Goal: Check status: Check status

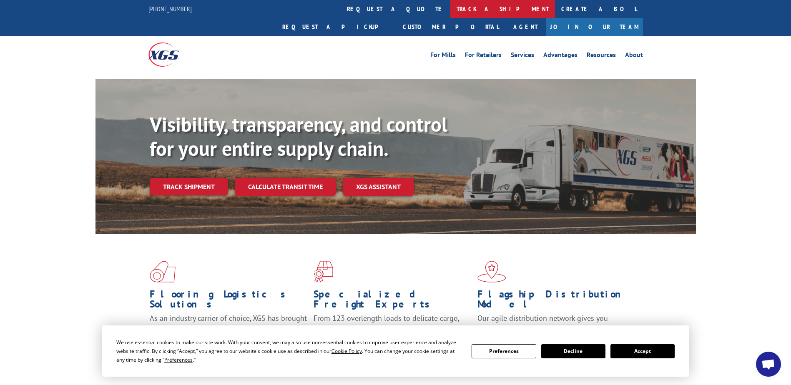
click at [450, 11] on link "track a shipment" at bounding box center [502, 9] width 105 height 18
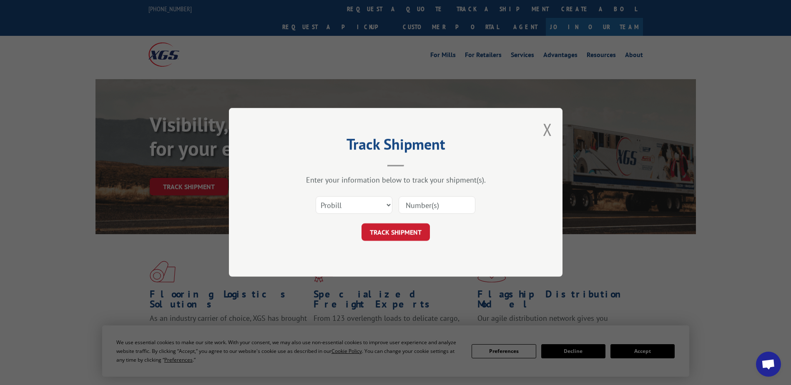
click at [449, 207] on input at bounding box center [436, 206] width 77 height 18
paste input "XGS122301"
type input "XGS122301"
click button "TRACK SHIPMENT" at bounding box center [395, 233] width 68 height 18
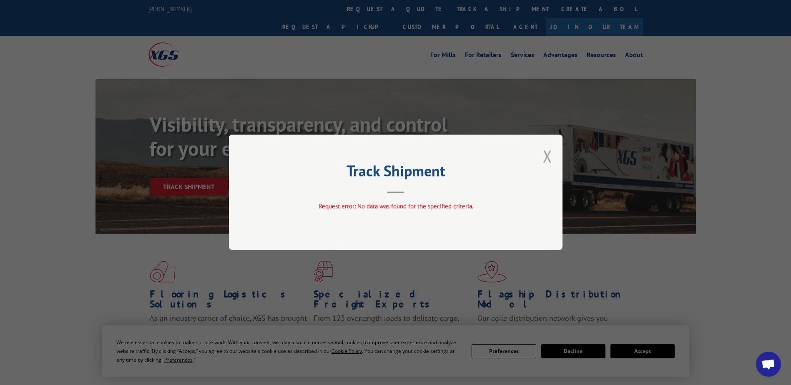
click at [547, 153] on button "Close modal" at bounding box center [547, 156] width 9 height 22
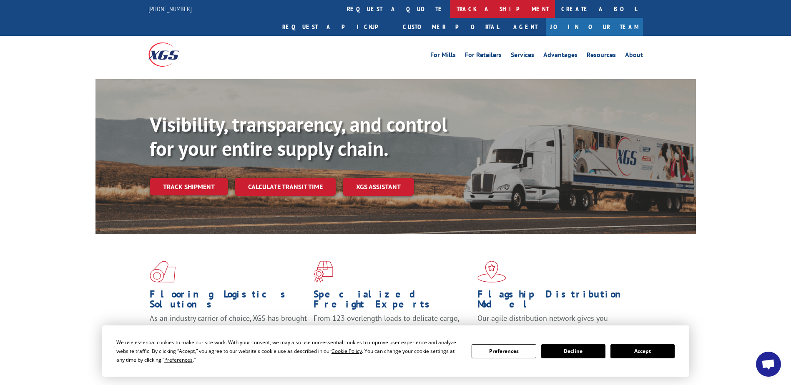
click at [450, 6] on link "track a shipment" at bounding box center [502, 9] width 105 height 18
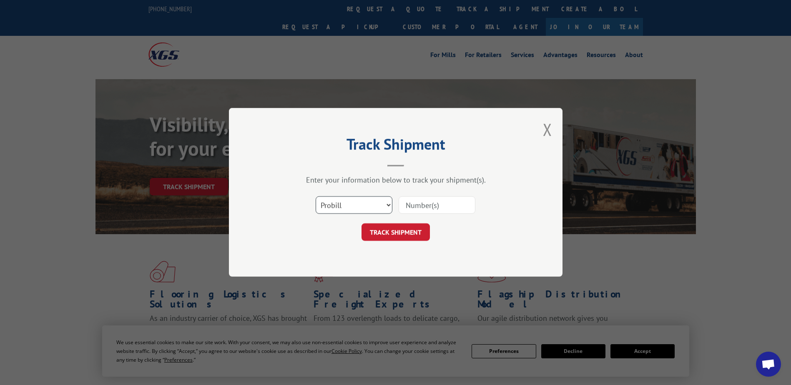
click at [375, 199] on select "Select category... Probill BOL PO" at bounding box center [353, 206] width 77 height 18
select select "bol"
click at [315, 197] on select "Select category... Probill BOL PO" at bounding box center [353, 206] width 77 height 18
click at [432, 204] on input at bounding box center [436, 206] width 77 height 18
paste input "XGS122301"
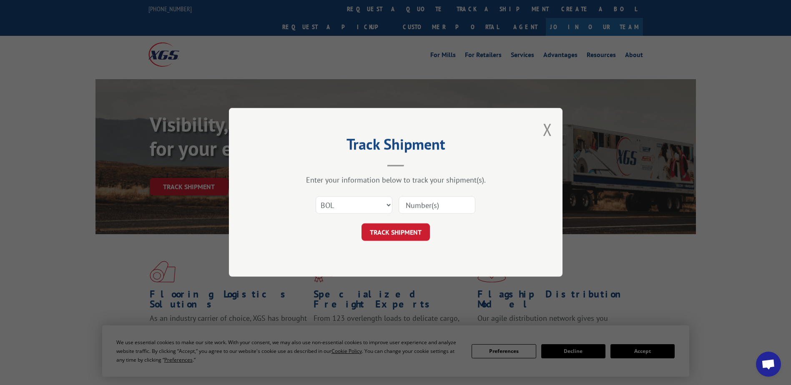
type input "XGS122301"
click button "TRACK SHIPMENT" at bounding box center [395, 233] width 68 height 18
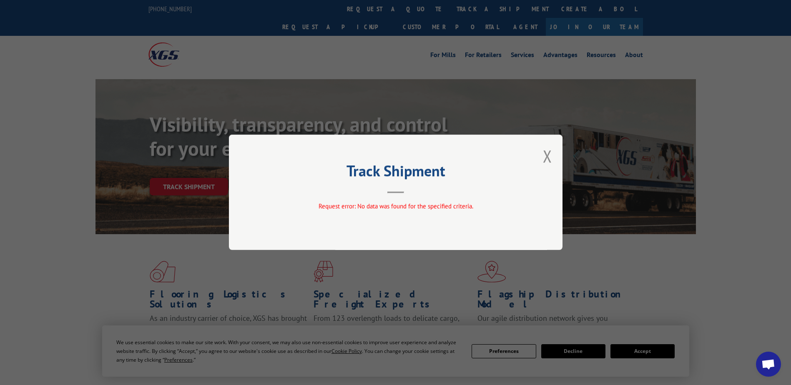
click at [552, 155] on div "Track Shipment Request error: No data was found for the specified criteria." at bounding box center [395, 192] width 333 height 115
click at [550, 154] on button "Close modal" at bounding box center [547, 156] width 9 height 22
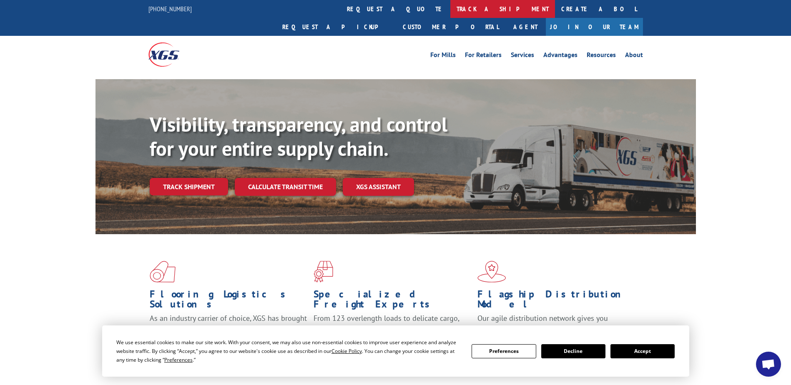
click at [450, 4] on link "track a shipment" at bounding box center [502, 9] width 105 height 18
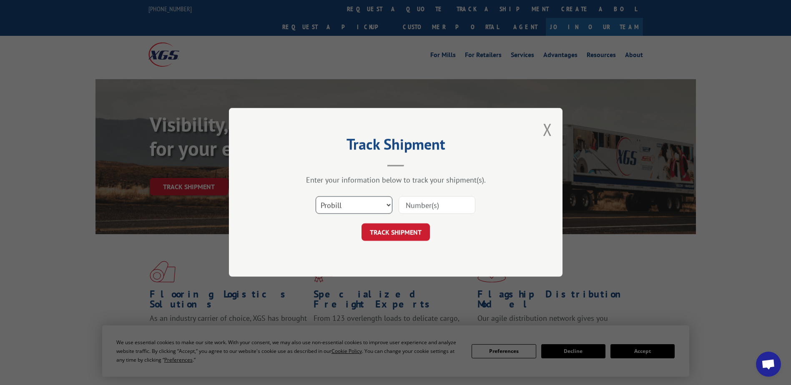
click at [385, 206] on select "Select category... Probill BOL PO" at bounding box center [353, 206] width 77 height 18
select select "bol"
click at [315, 197] on select "Select category... Probill BOL PO" at bounding box center [353, 206] width 77 height 18
click at [416, 205] on input at bounding box center [436, 206] width 77 height 18
click at [419, 206] on input "XGS122301" at bounding box center [436, 206] width 77 height 18
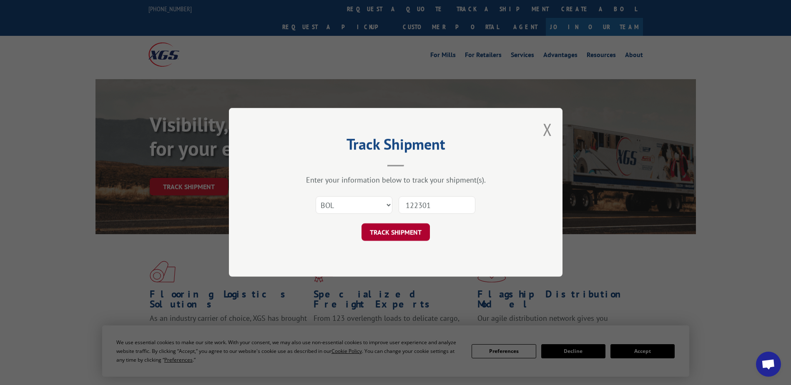
type input "122301"
click at [405, 231] on button "TRACK SHIPMENT" at bounding box center [395, 233] width 68 height 18
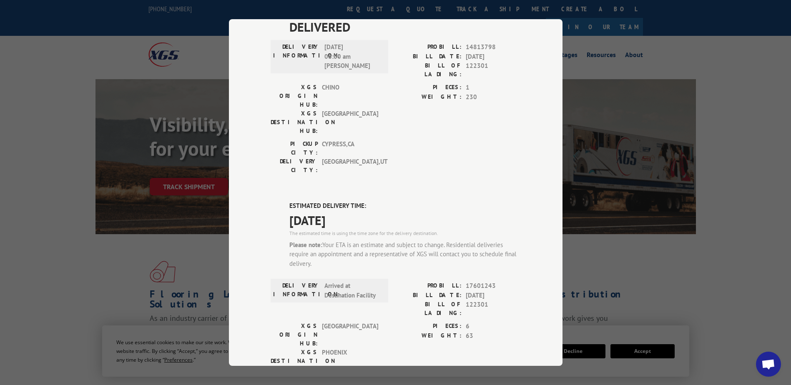
scroll to position [83, 0]
